Goal: Transaction & Acquisition: Purchase product/service

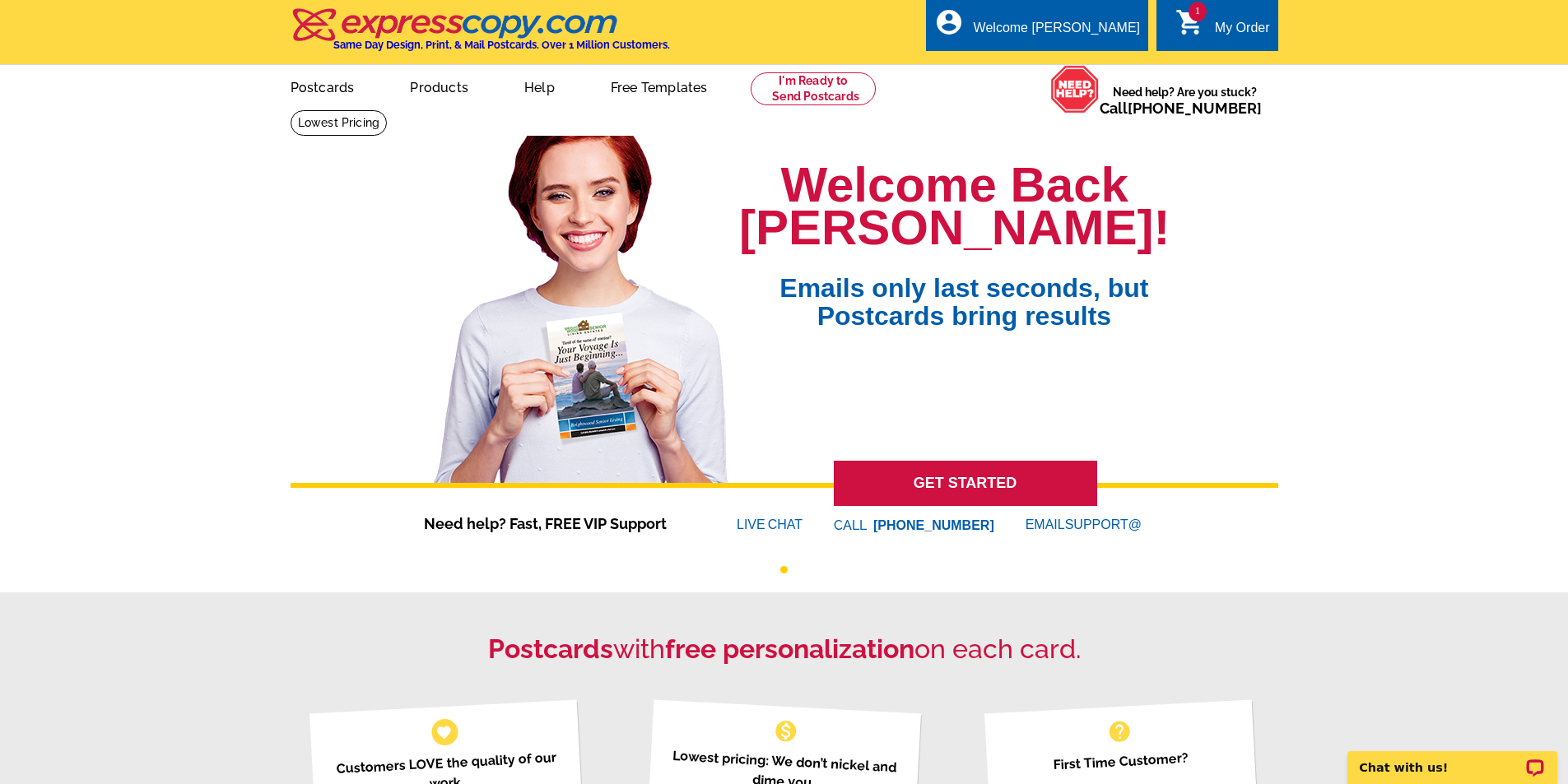
click at [1212, 34] on link "1 shopping_cart My Order" at bounding box center [1223, 28] width 95 height 20
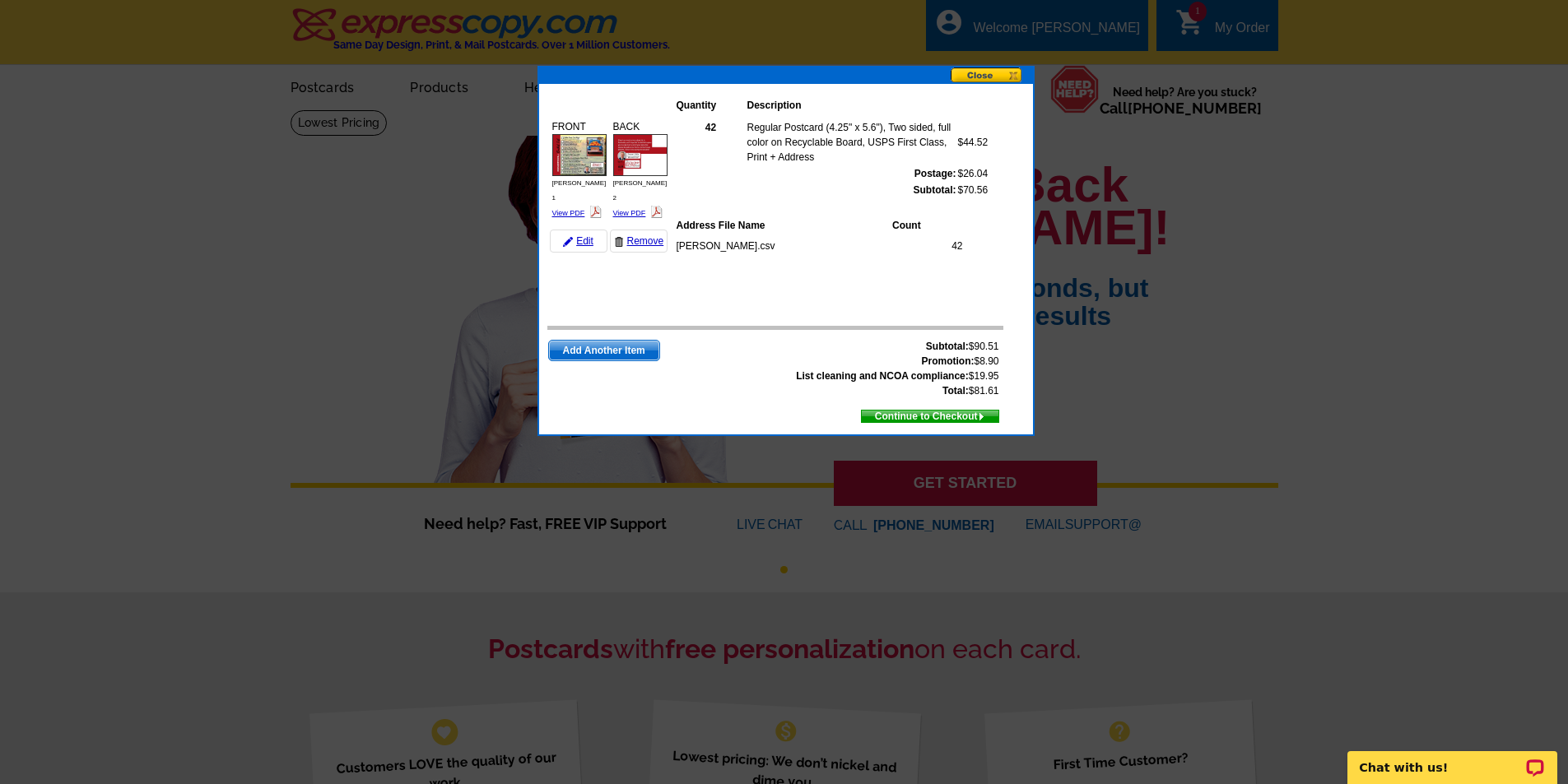
click at [929, 415] on span "Continue to Checkout" at bounding box center [929, 416] width 136 height 18
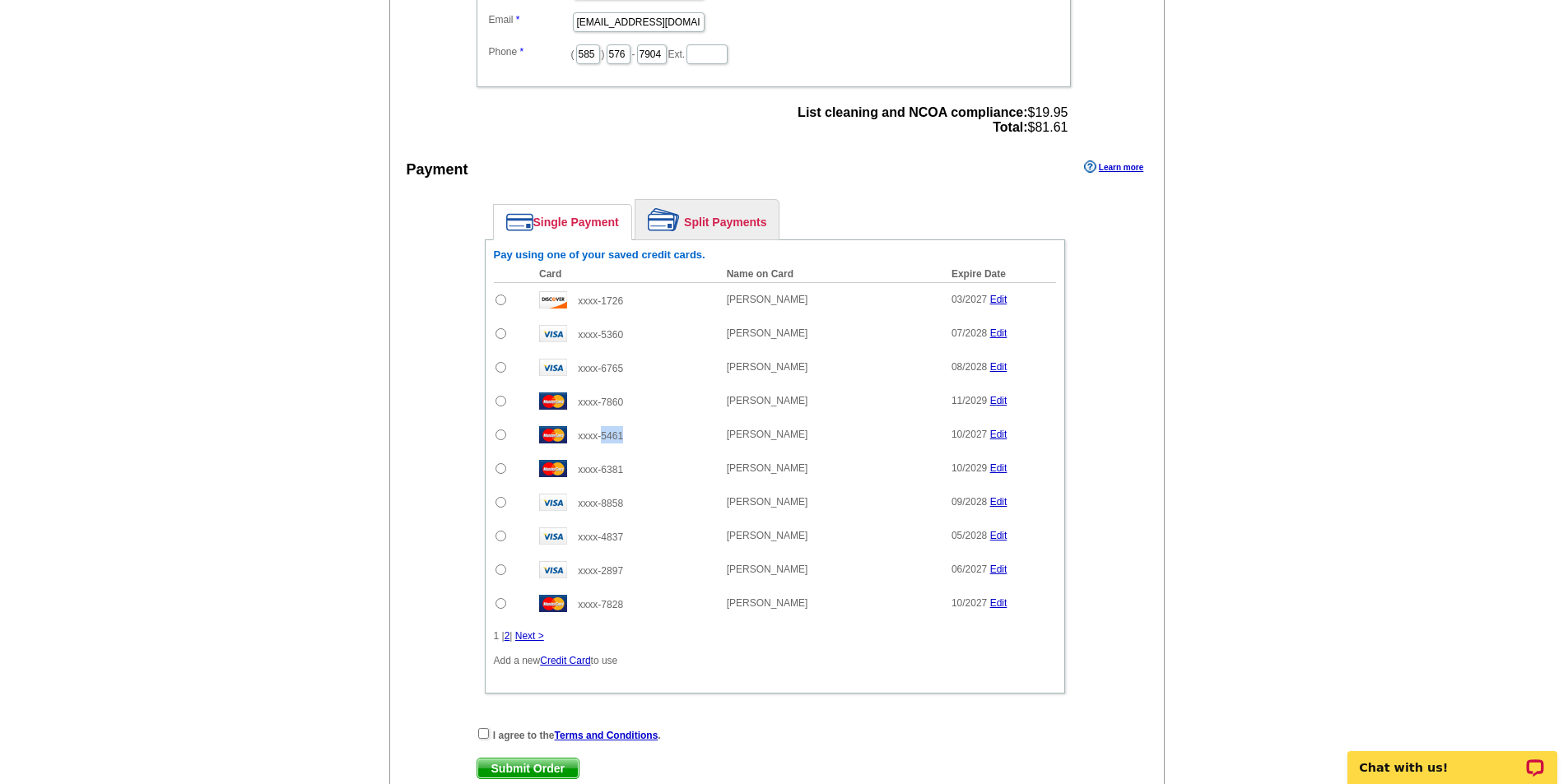
drag, startPoint x: 630, startPoint y: 438, endPoint x: 603, endPoint y: 437, distance: 27.0
click at [603, 437] on td "xxxx-5461" at bounding box center [625, 434] width 187 height 34
copy span "5461"
